Goal: Information Seeking & Learning: Check status

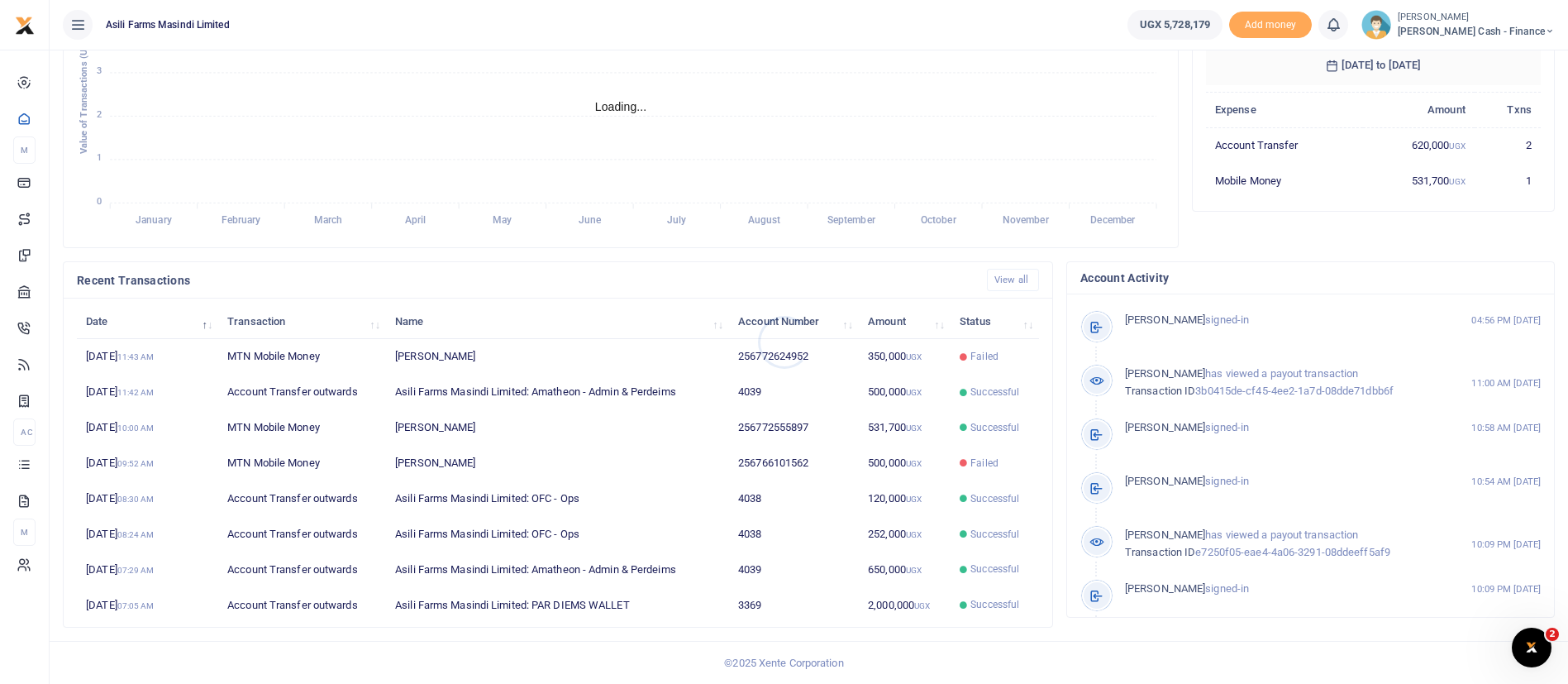
scroll to position [20, 20]
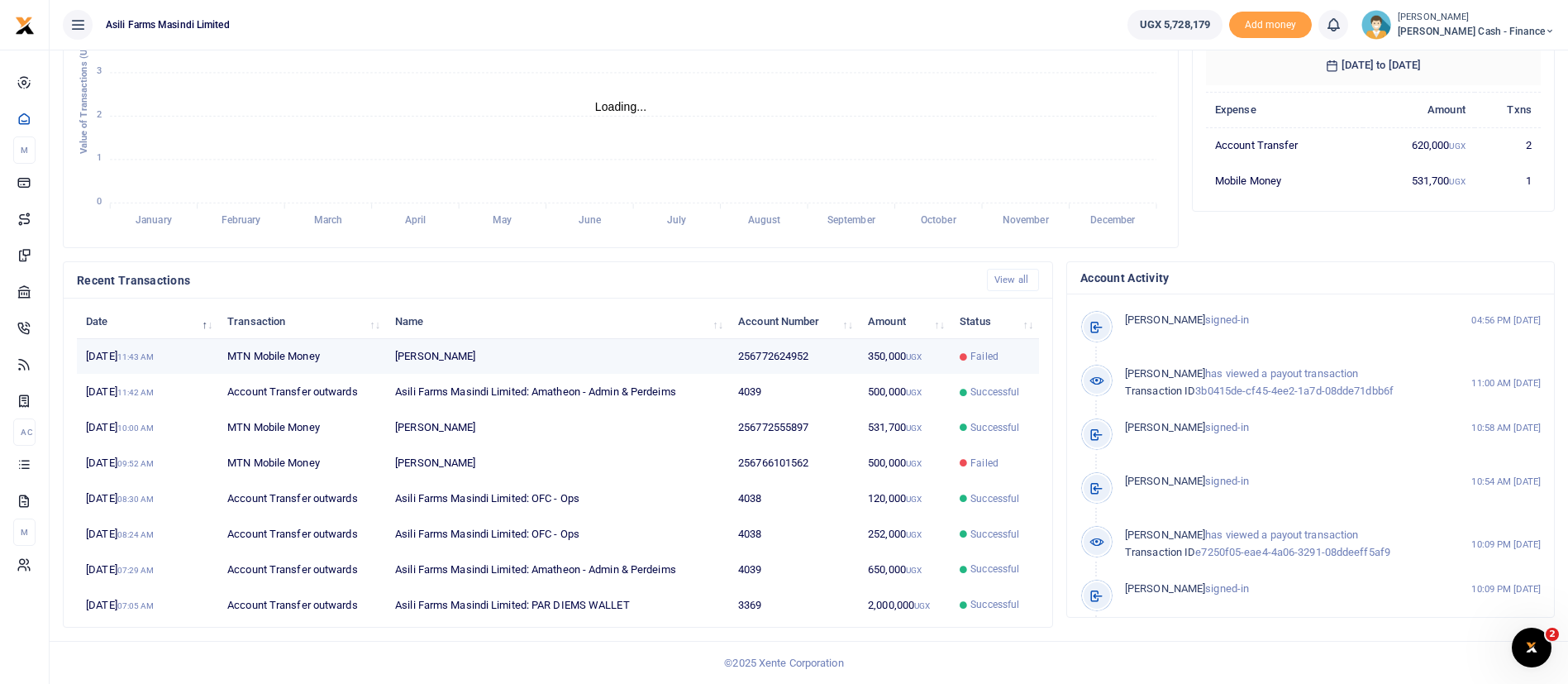
click at [920, 353] on small "UGX" at bounding box center [914, 356] width 16 height 9
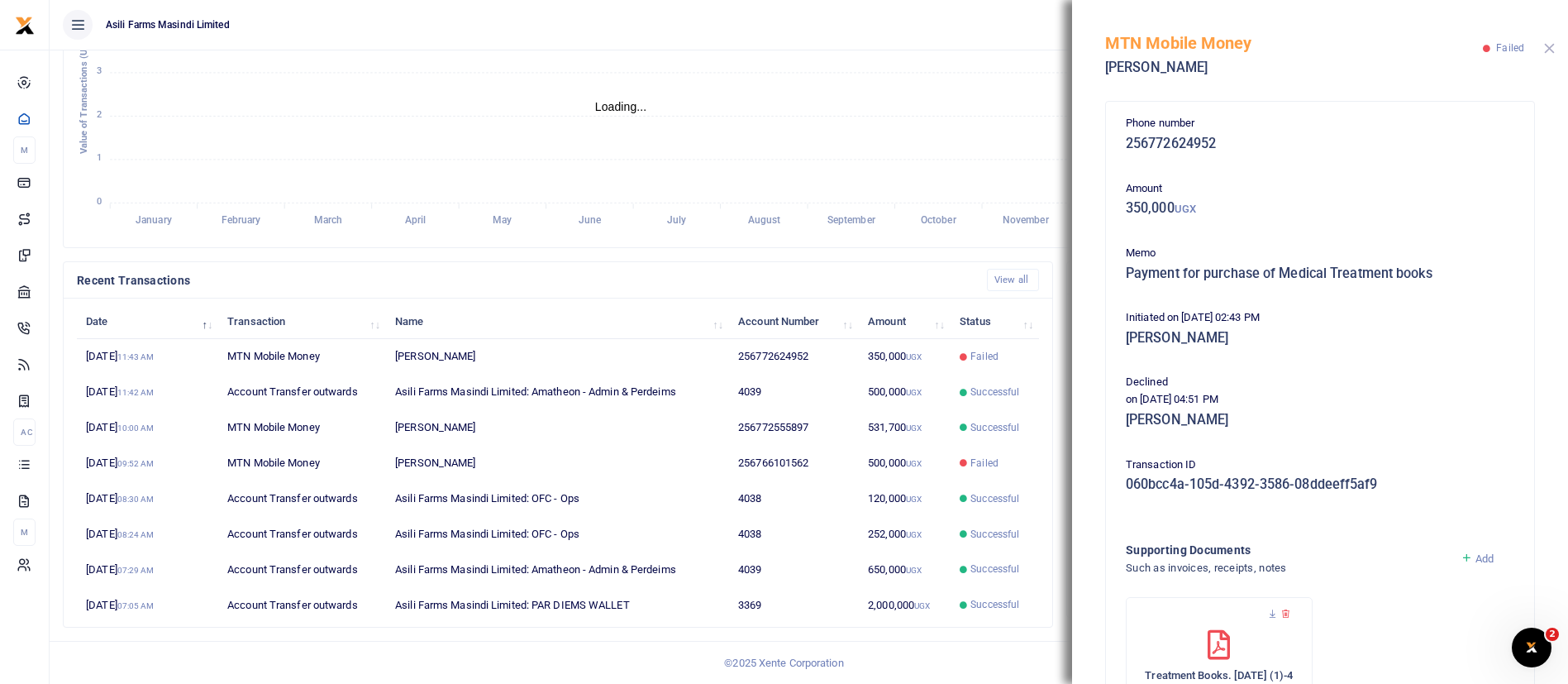
click at [1552, 46] on button "Close" at bounding box center [1549, 48] width 10 height 10
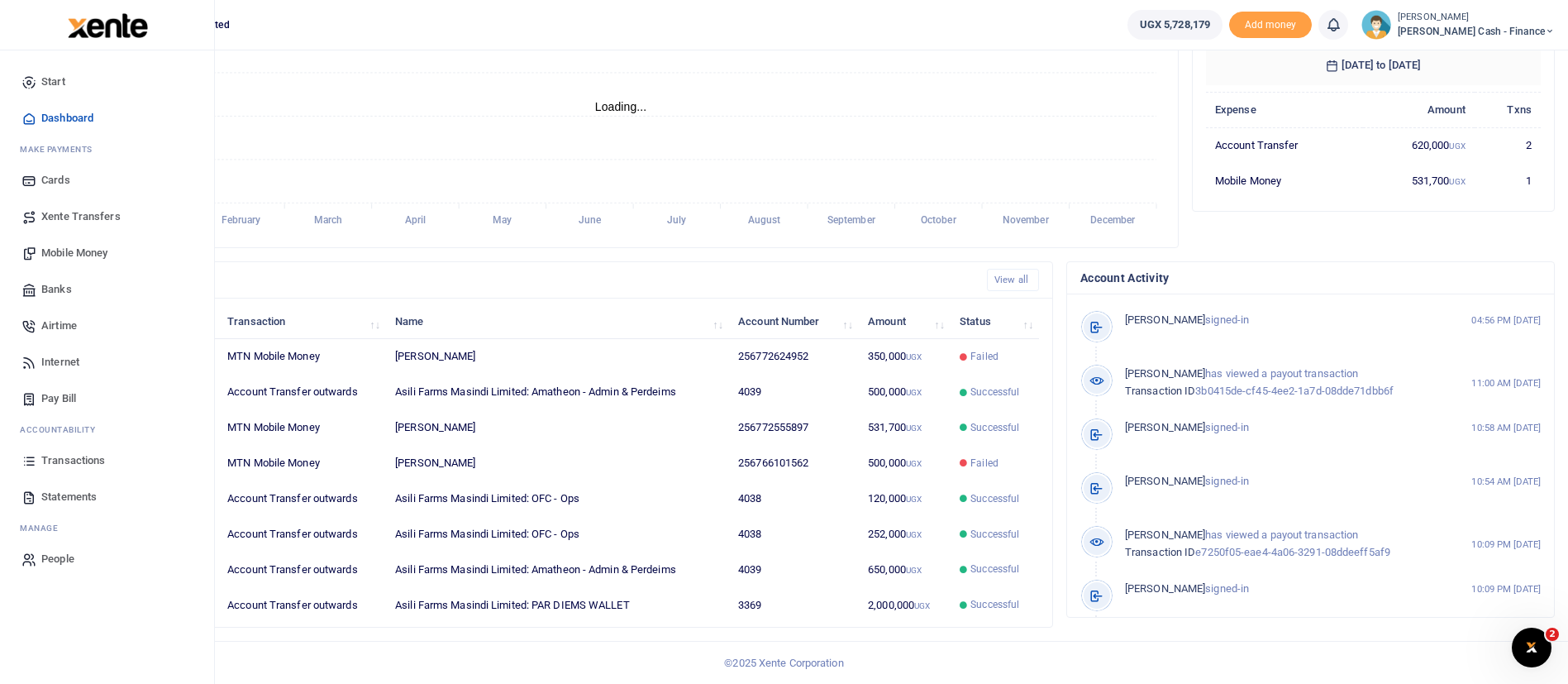
click at [53, 454] on span "Transactions" at bounding box center [73, 460] width 63 height 17
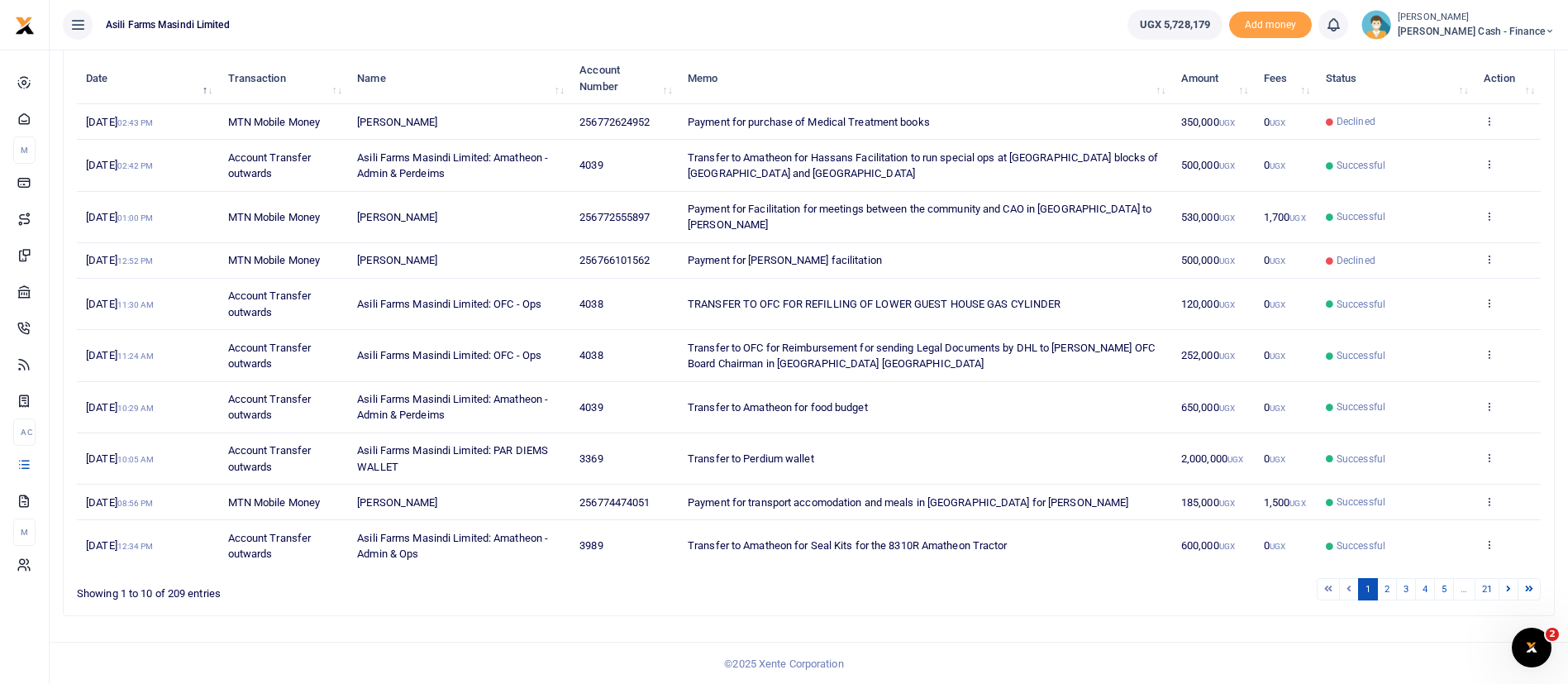
scroll to position [206, 0]
